Goal: Information Seeking & Learning: Learn about a topic

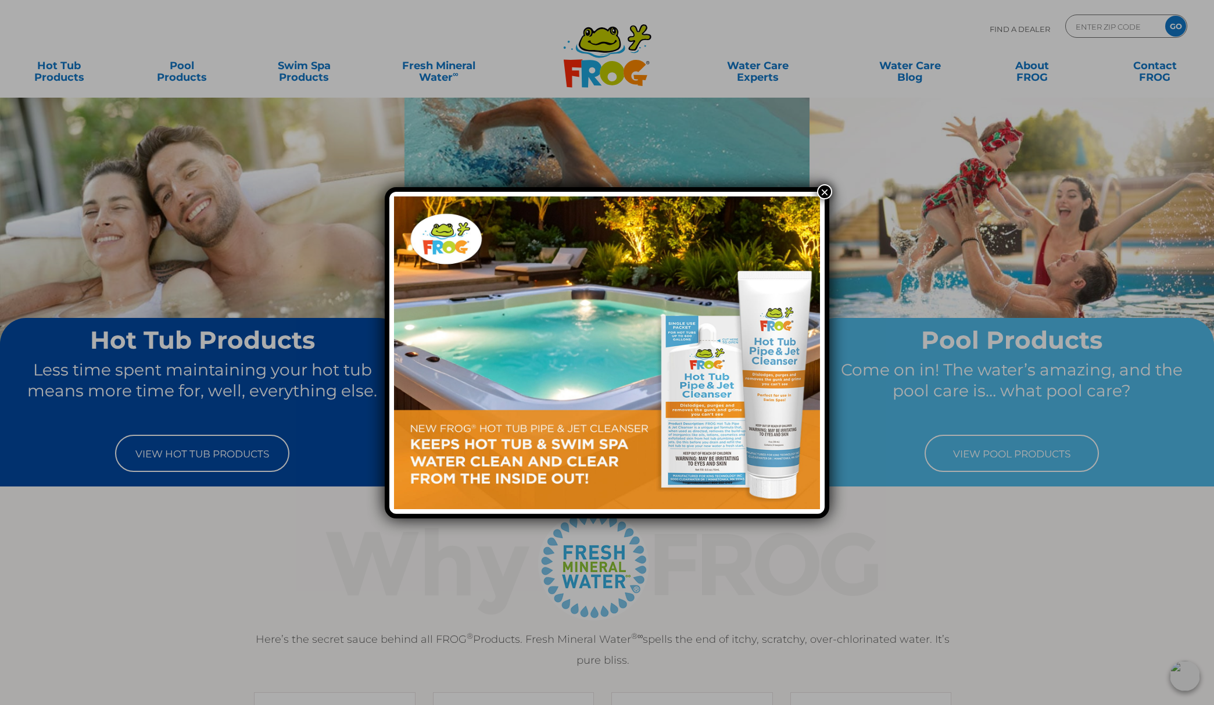
click at [824, 191] on button "×" at bounding box center [824, 191] width 15 height 15
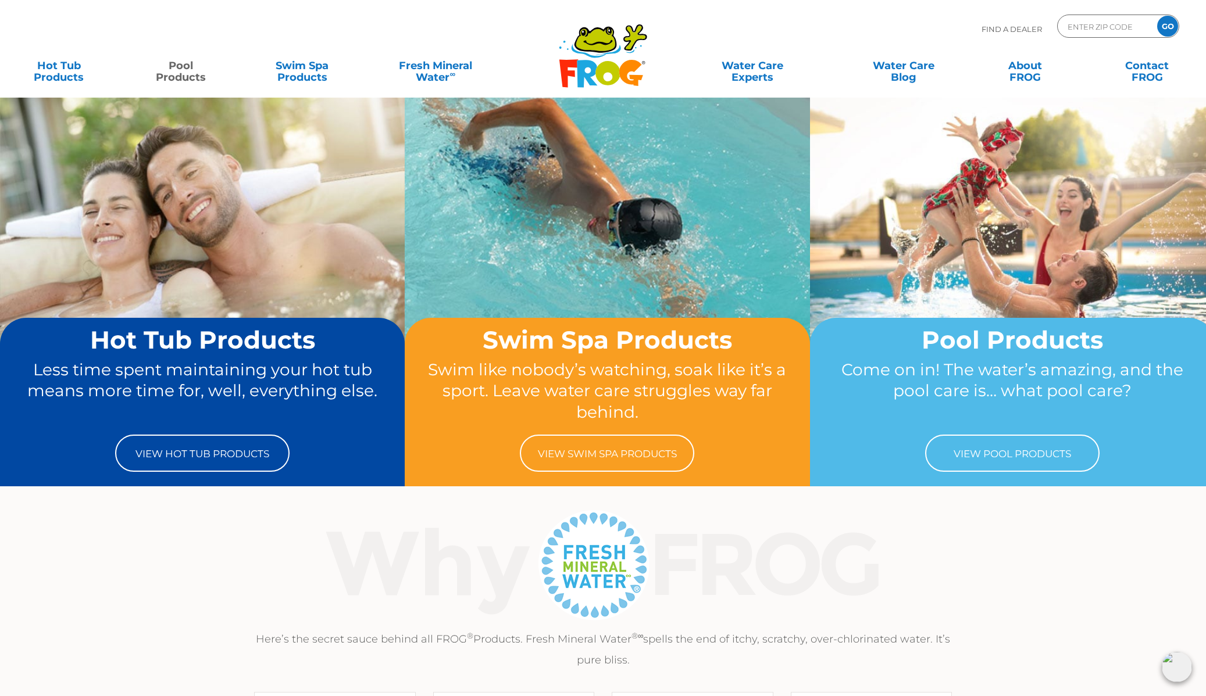
click at [185, 73] on link "Pool Products" at bounding box center [180, 65] width 95 height 23
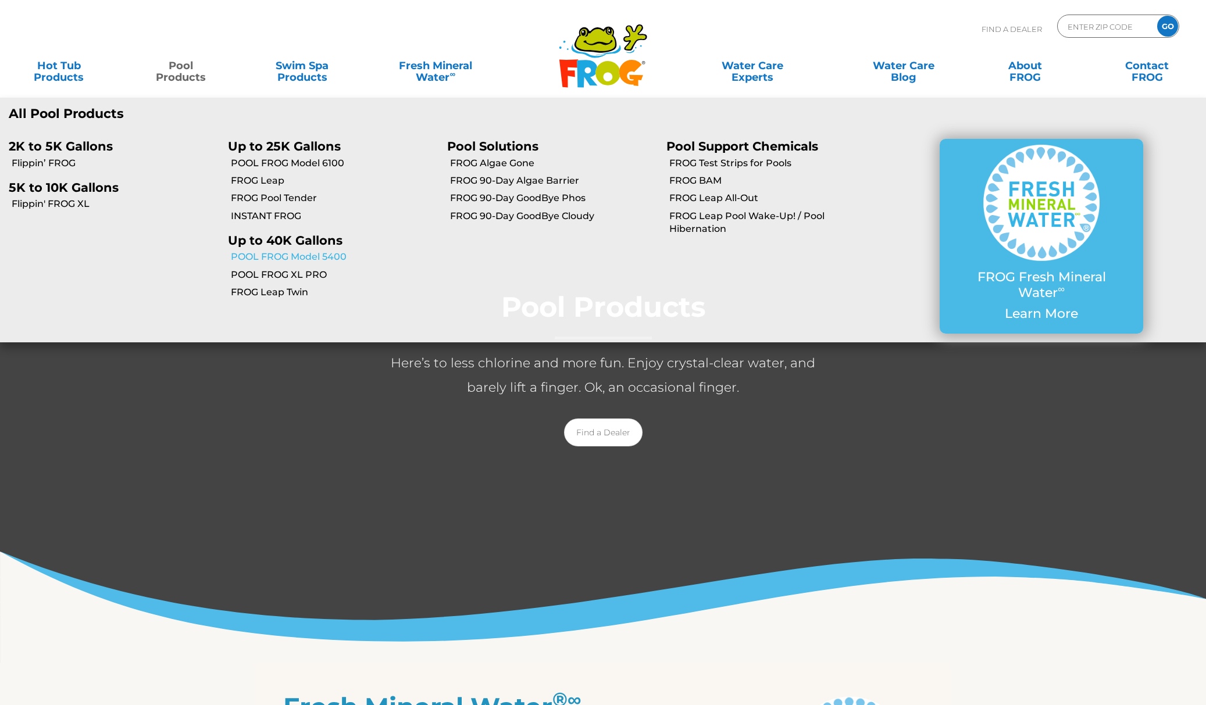
click at [314, 261] on link "POOL FROG Model 5400" at bounding box center [335, 257] width 208 height 13
click at [325, 257] on link "POOL FROG Model 5400" at bounding box center [335, 257] width 208 height 13
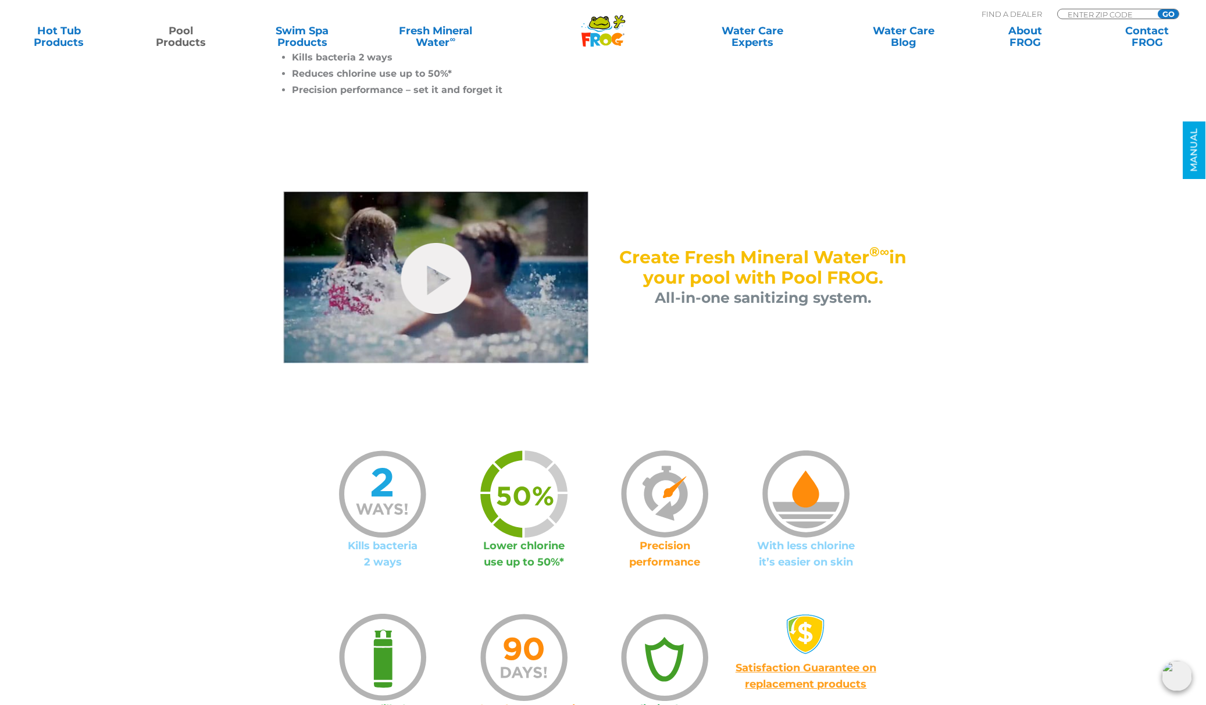
scroll to position [551, 0]
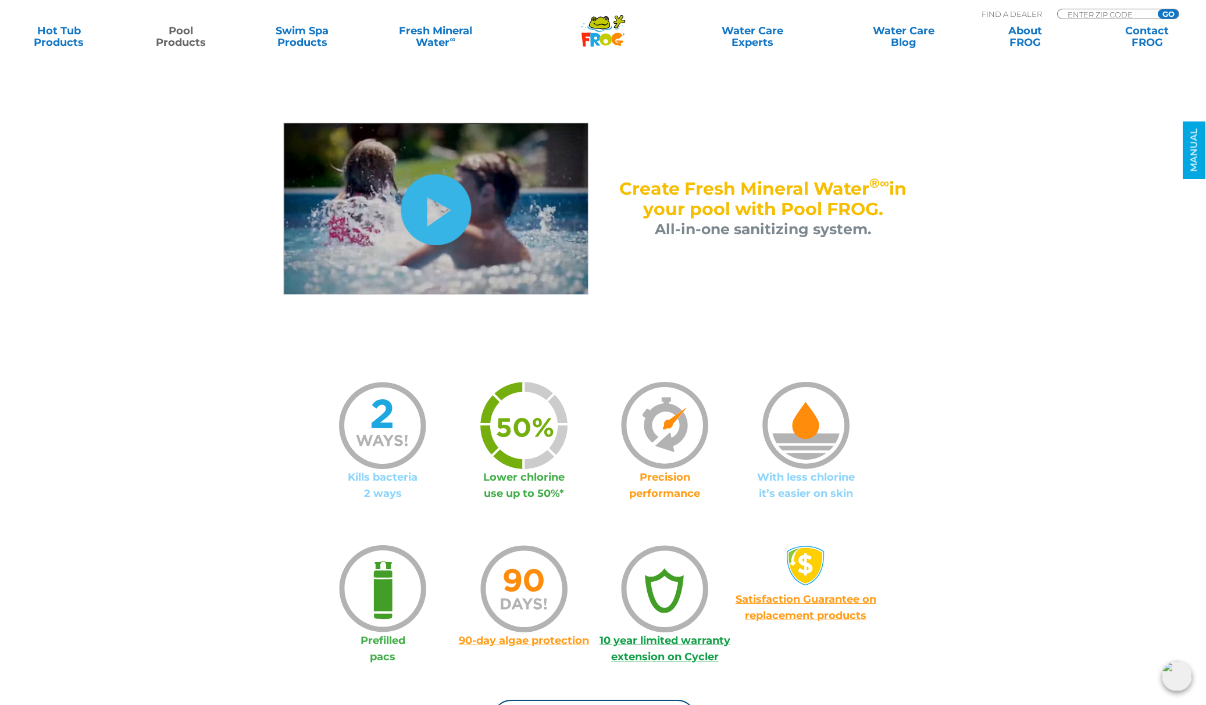
click at [428, 208] on link "hide-me" at bounding box center [435, 209] width 70 height 71
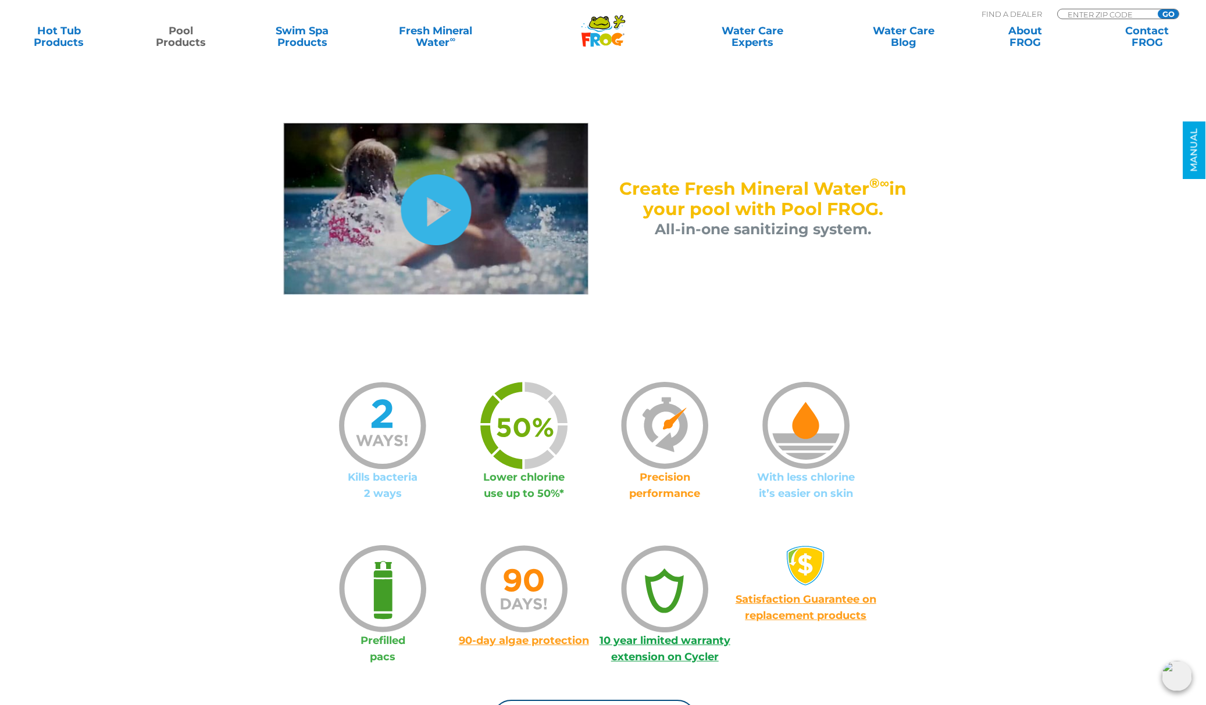
click at [427, 208] on link "hide-me" at bounding box center [435, 209] width 70 height 71
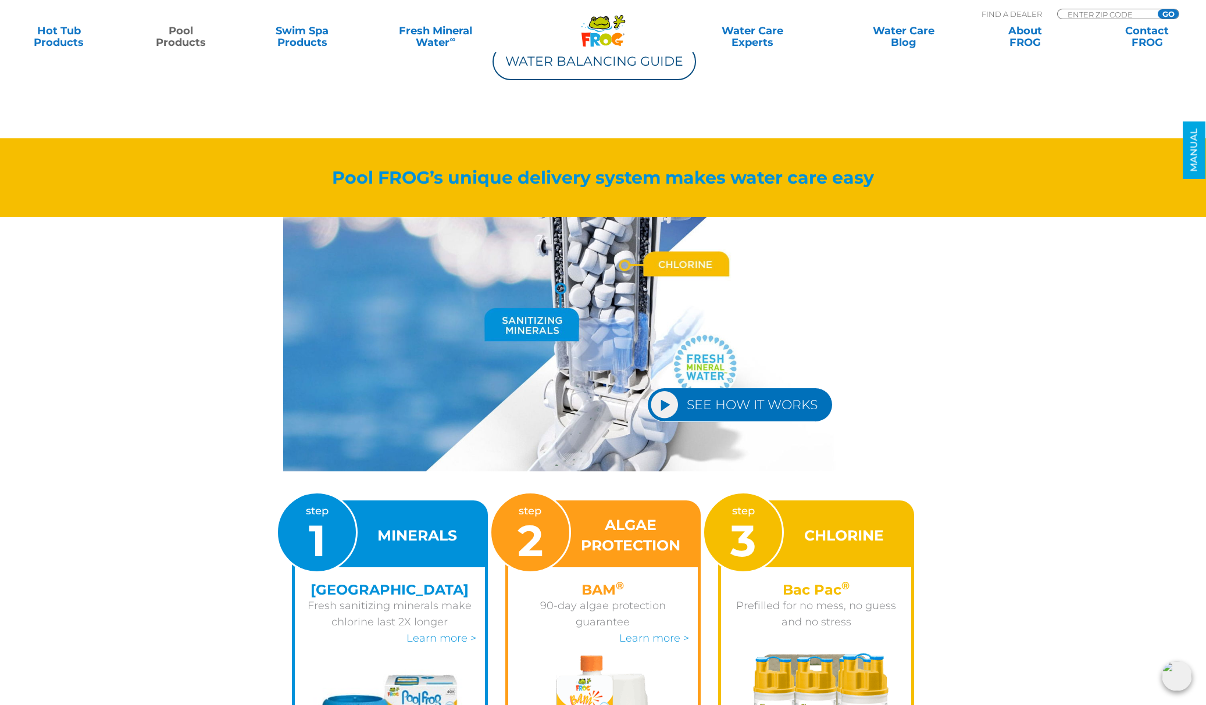
scroll to position [1258, 0]
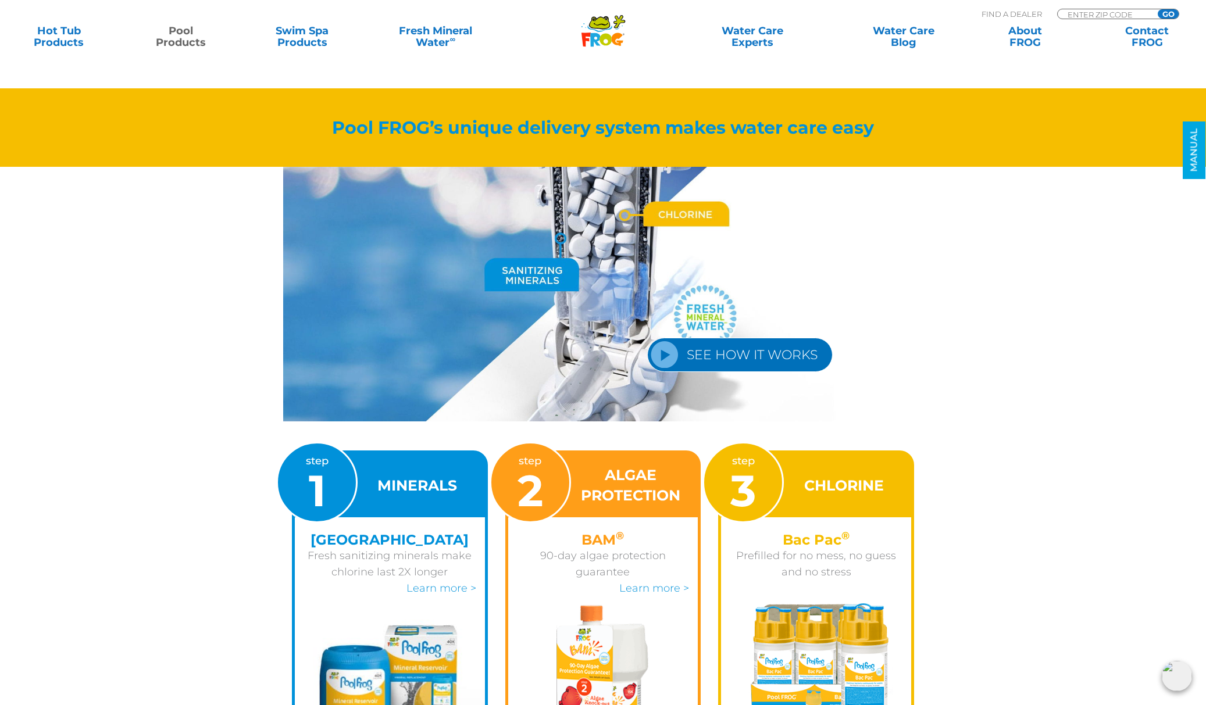
click at [727, 360] on link "SEE HOW IT WORKS" at bounding box center [739, 355] width 185 height 34
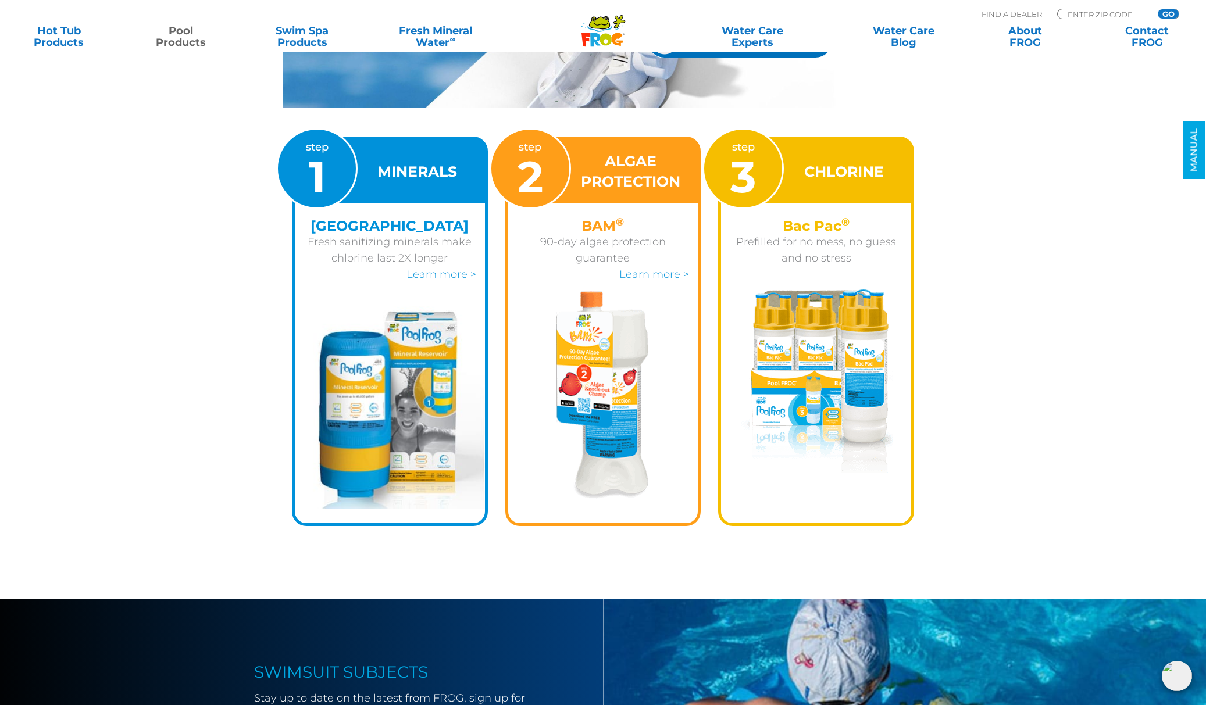
scroll to position [1604, 0]
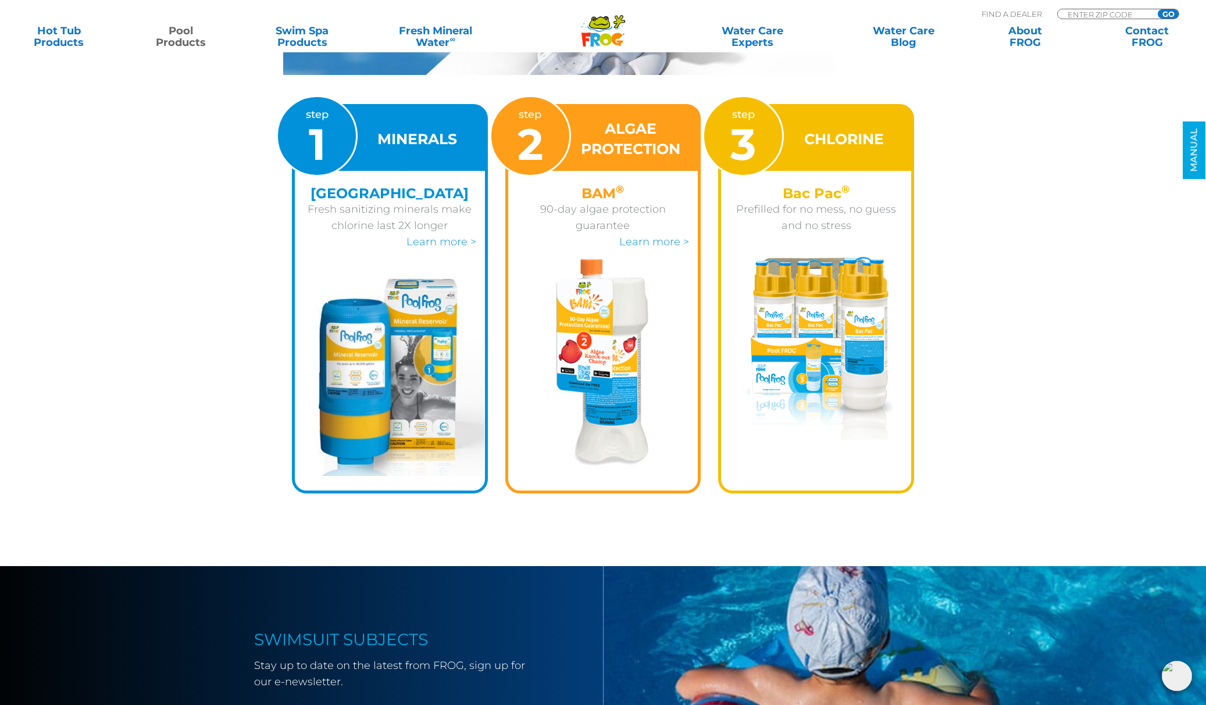
click at [818, 271] on img at bounding box center [816, 349] width 154 height 184
click at [813, 139] on h3 "CHLORINE" at bounding box center [844, 139] width 80 height 20
click at [772, 149] on div "step 3" at bounding box center [742, 135] width 81 height 81
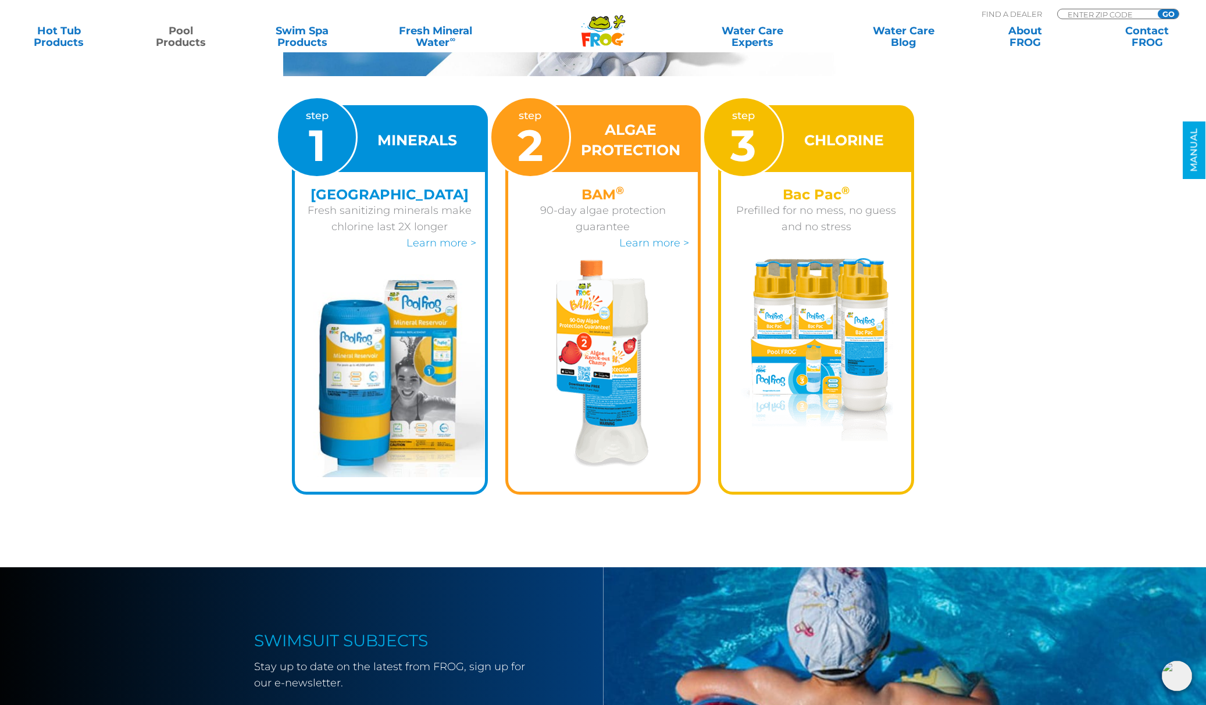
scroll to position [1602, 0]
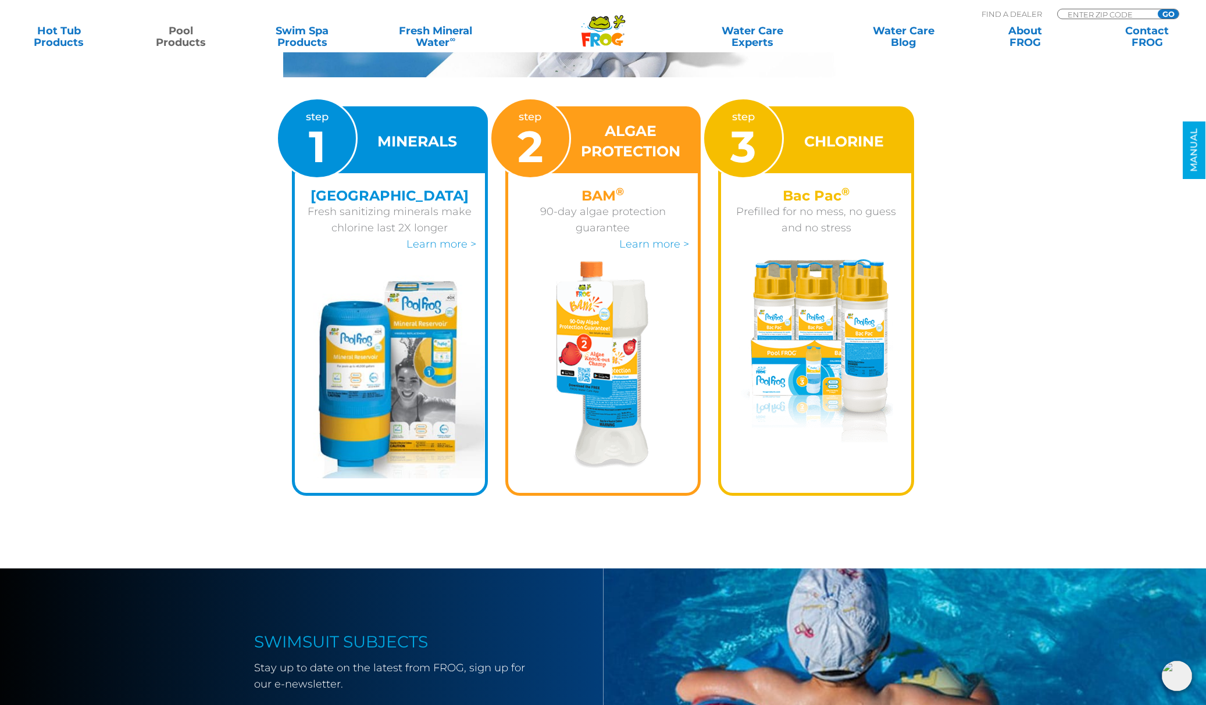
drag, startPoint x: 807, startPoint y: 198, endPoint x: 1021, endPoint y: 1, distance: 290.4
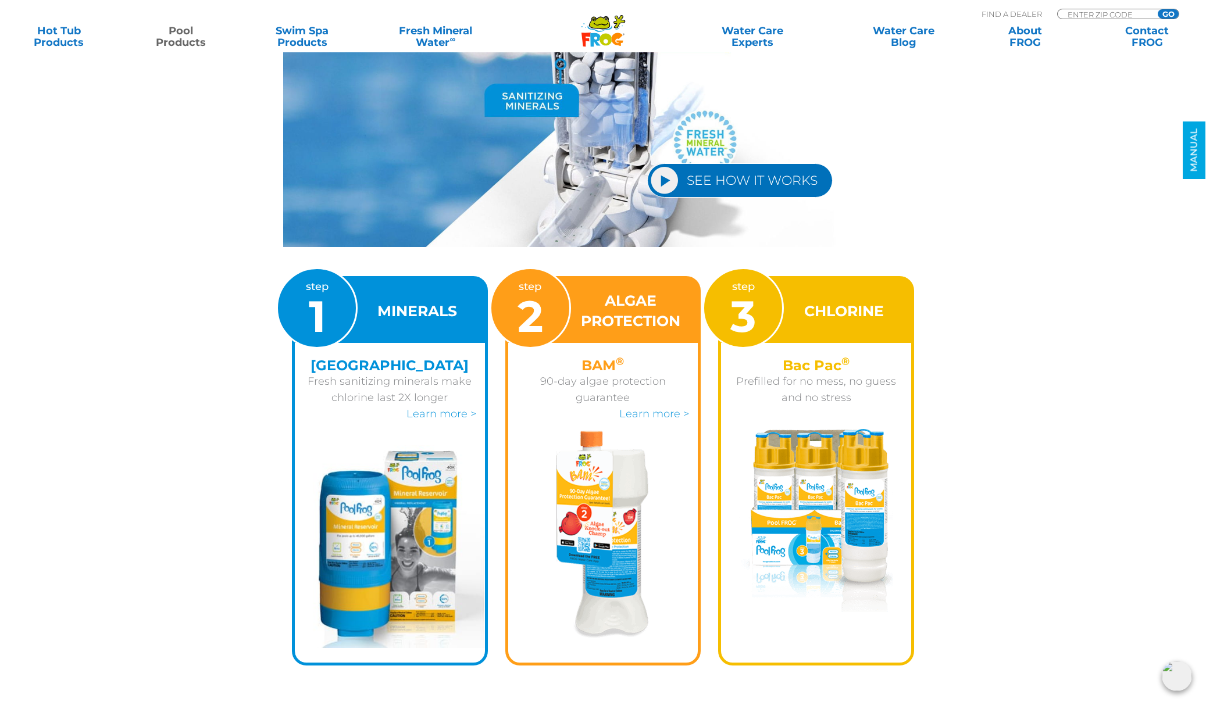
scroll to position [1455, 0]
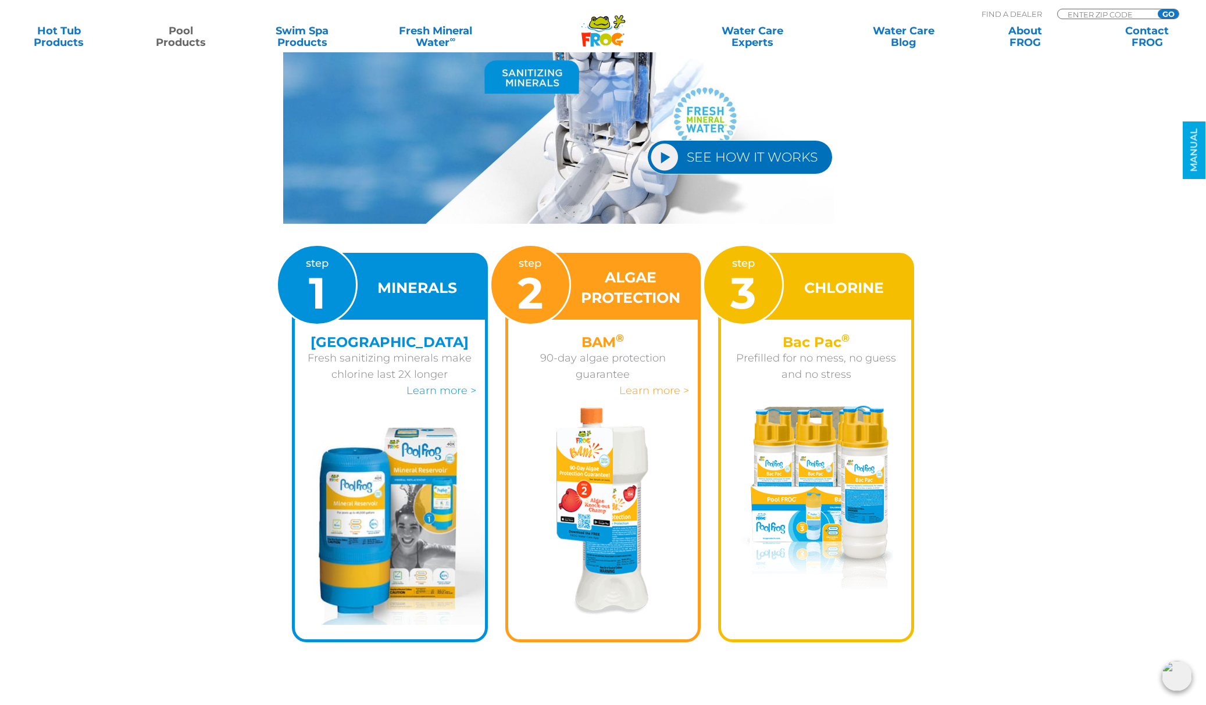
click at [656, 392] on link "Learn more >" at bounding box center [654, 390] width 70 height 13
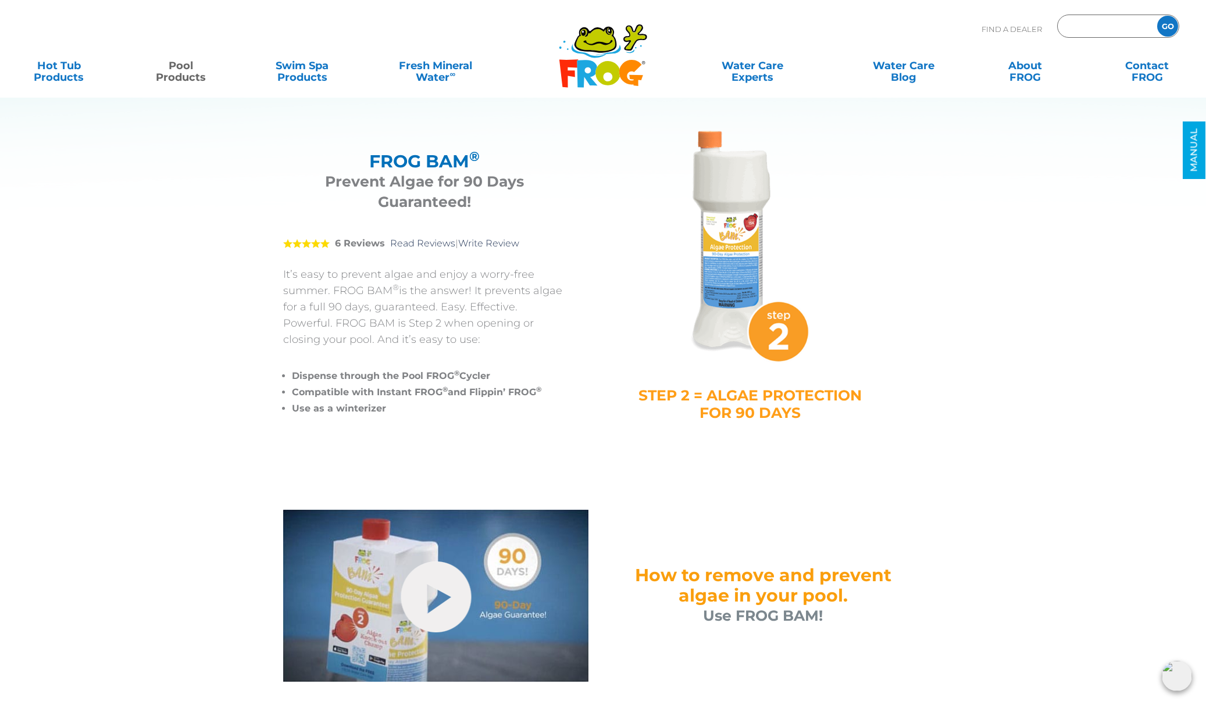
drag, startPoint x: 1098, startPoint y: 26, endPoint x: 1084, endPoint y: 29, distance: 14.4
click at [1098, 26] on input "Zip Code Form" at bounding box center [1105, 26] width 78 height 17
type input "92054"
click at [1157, 16] on input "GO" at bounding box center [1167, 26] width 21 height 21
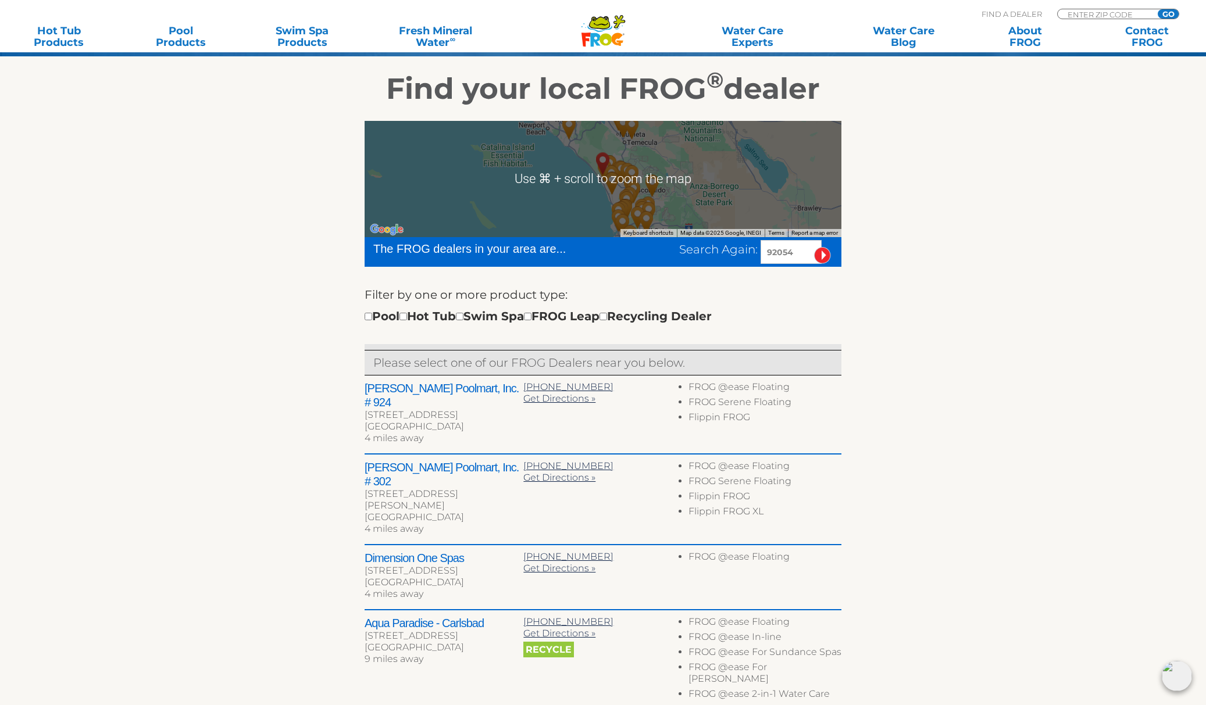
scroll to position [263, 0]
